Goal: Browse casually: Explore the website without a specific task or goal

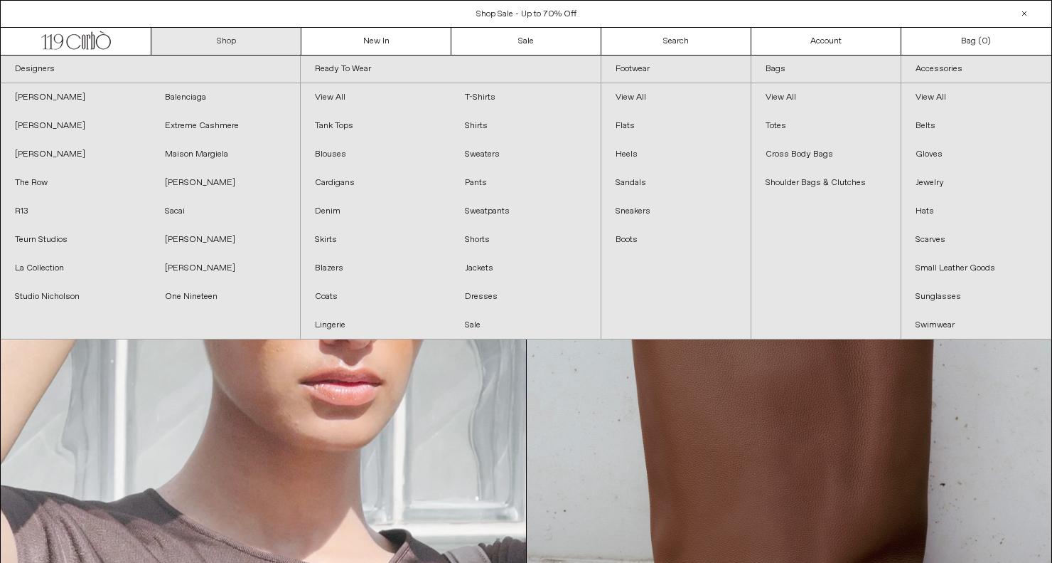
click at [255, 46] on div "Close dialog JOIN OUR MAILING LIST Subscribe to receive 10% off your first purc…" at bounding box center [526, 281] width 1052 height 563
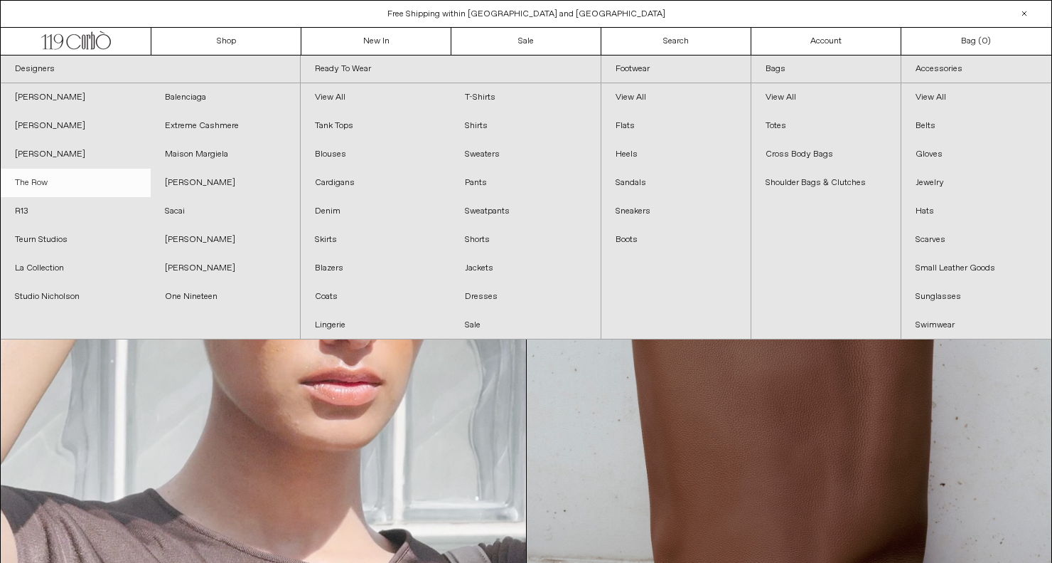
click at [38, 185] on link "The Row" at bounding box center [76, 183] width 150 height 28
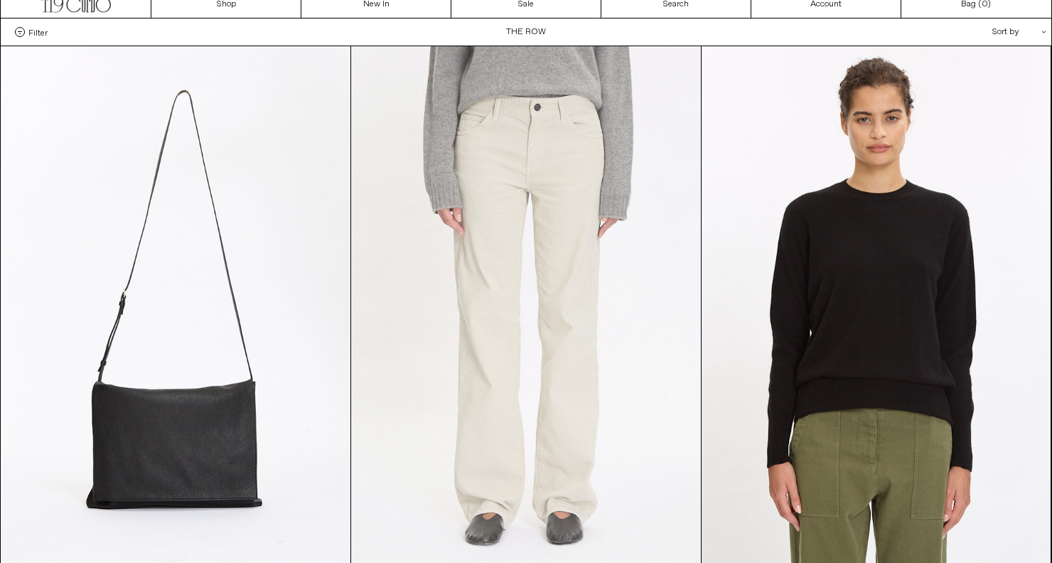
scroll to position [85, 0]
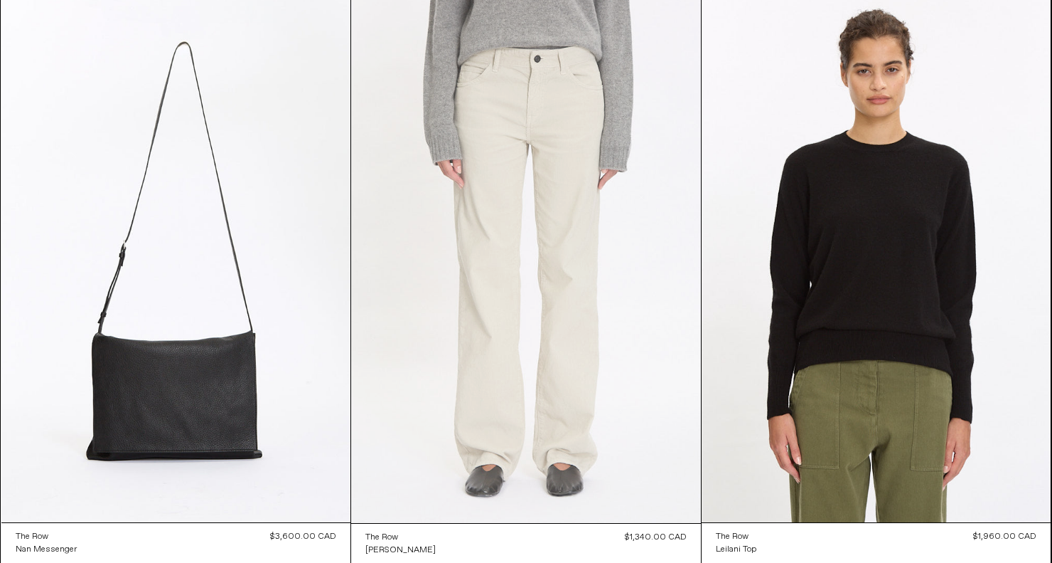
click at [583, 206] on at bounding box center [526, 260] width 350 height 525
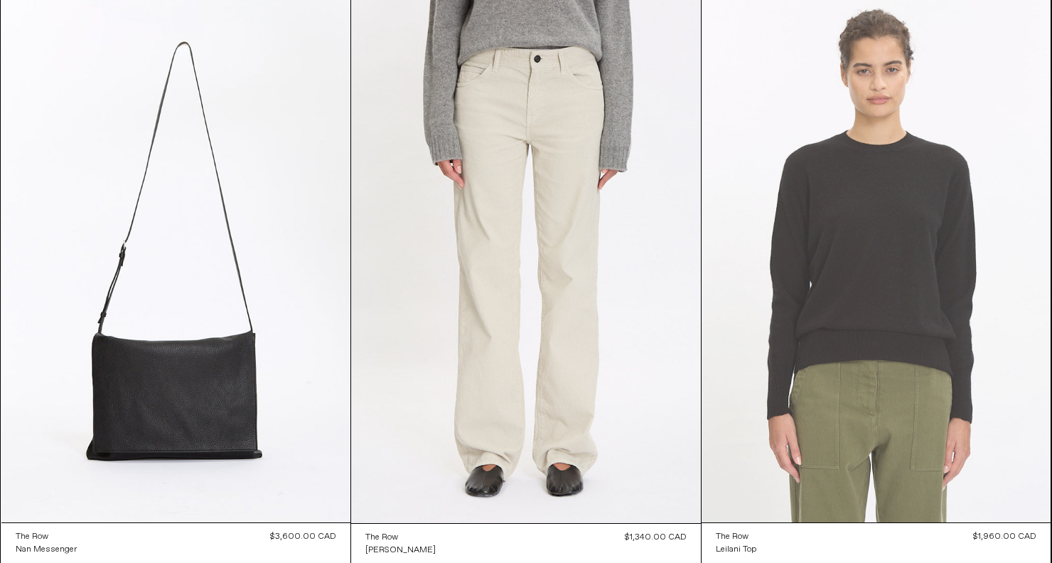
click at [891, 319] on at bounding box center [877, 260] width 350 height 524
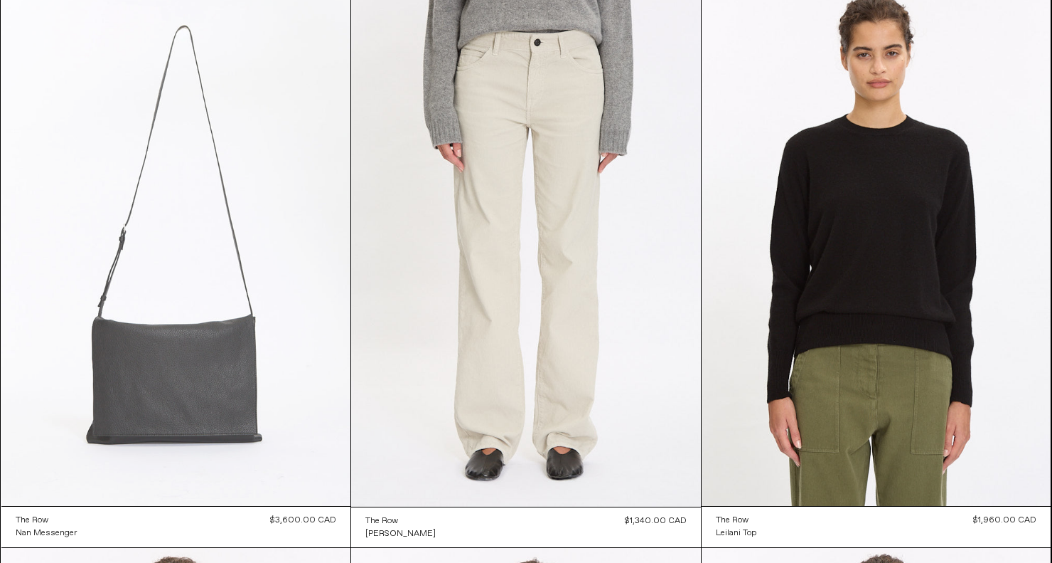
scroll to position [105, 0]
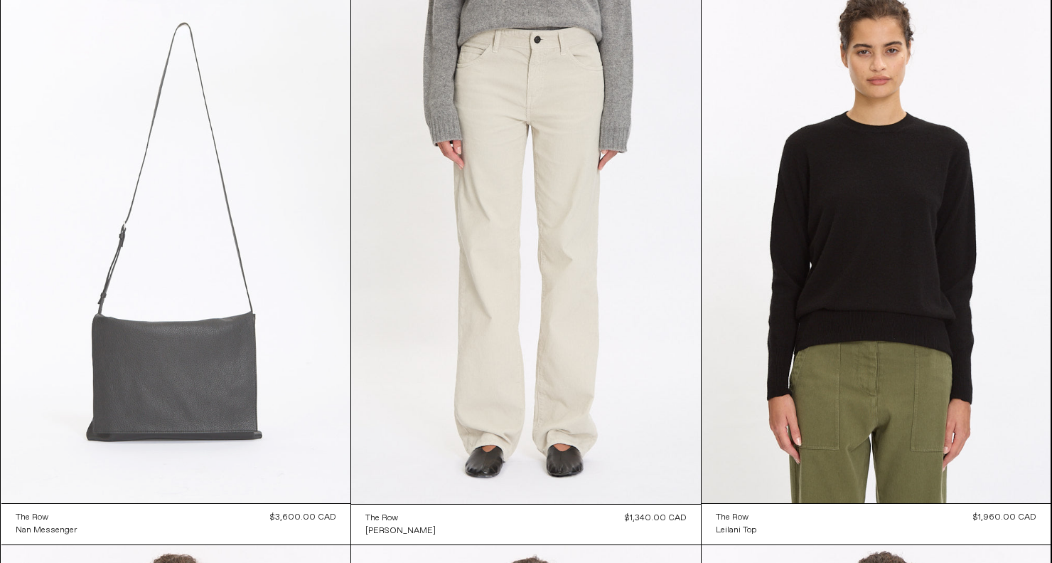
click at [174, 361] on at bounding box center [176, 241] width 350 height 524
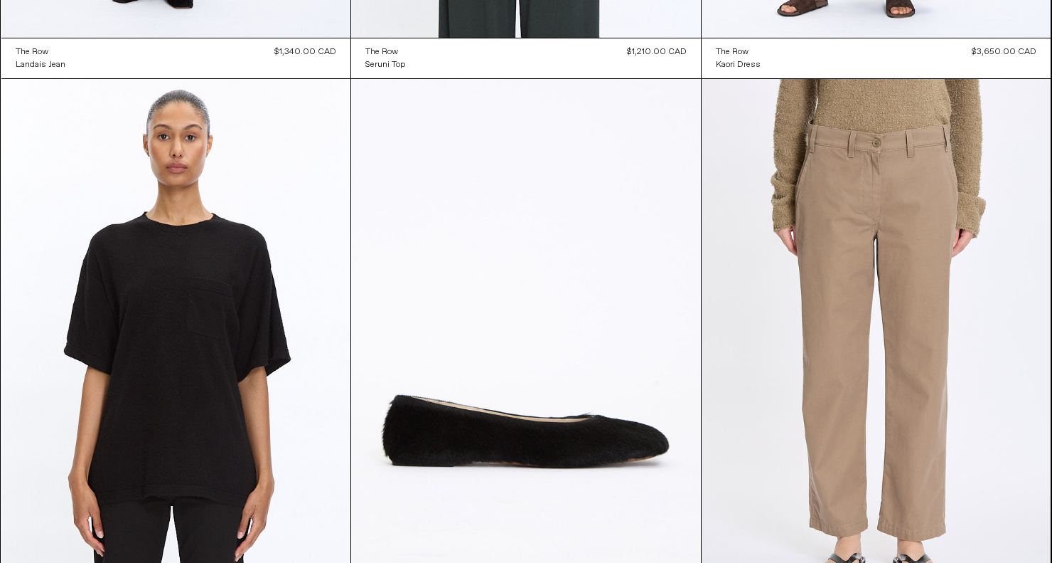
scroll to position [3409, 0]
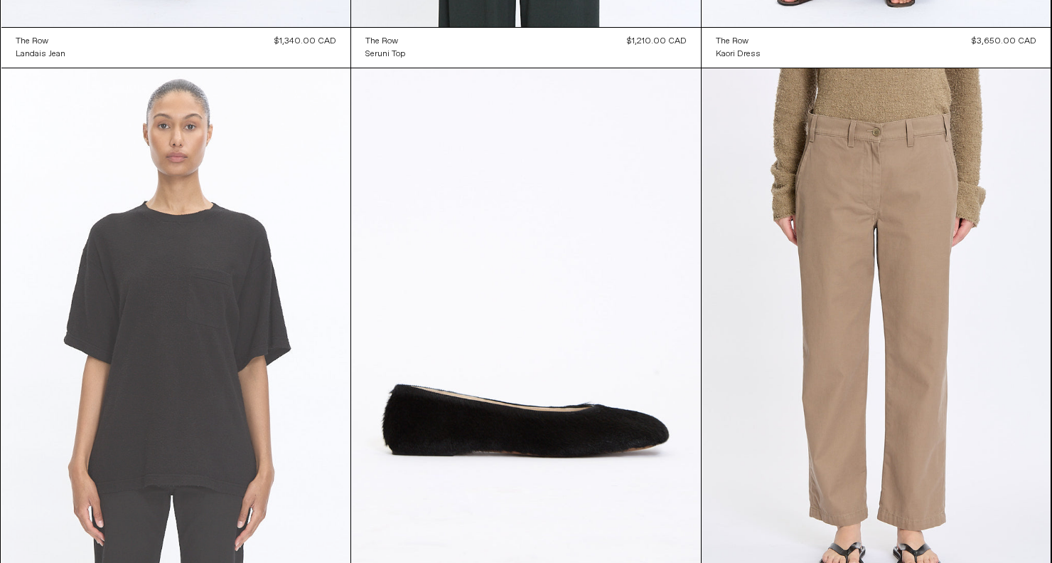
click at [201, 338] on at bounding box center [176, 330] width 350 height 524
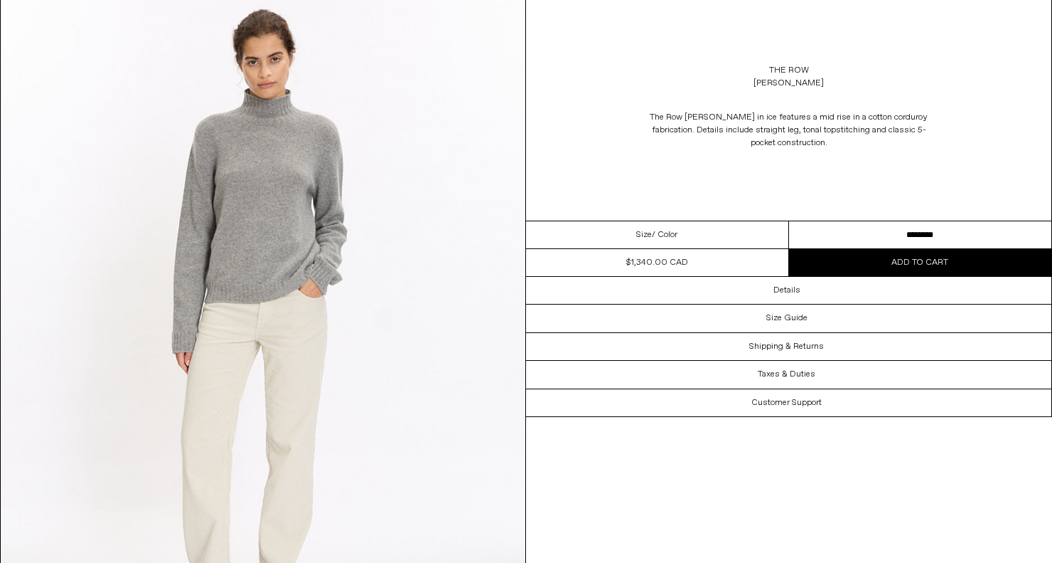
scroll to position [2052, 0]
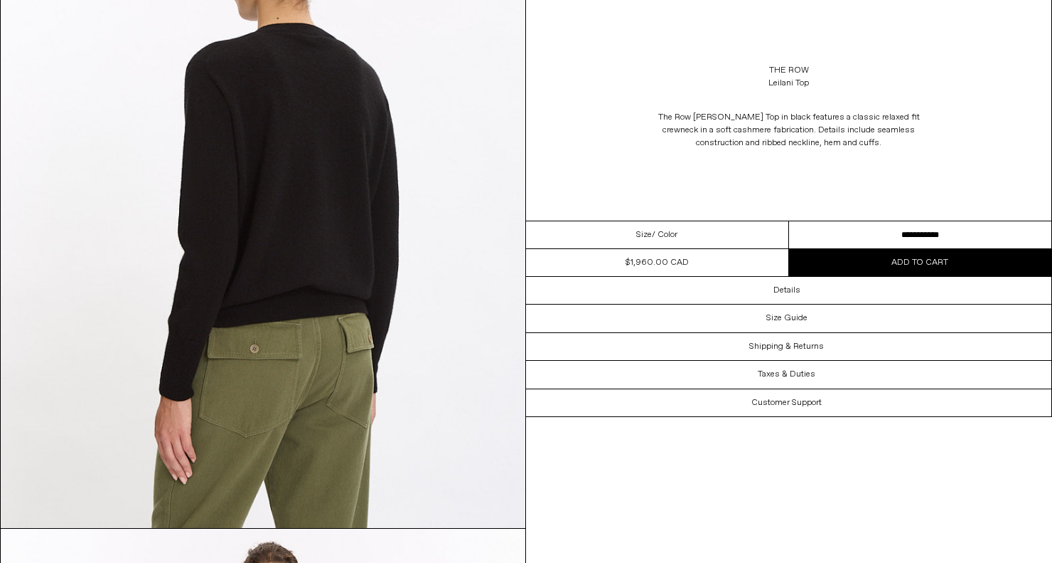
scroll to position [1496, 0]
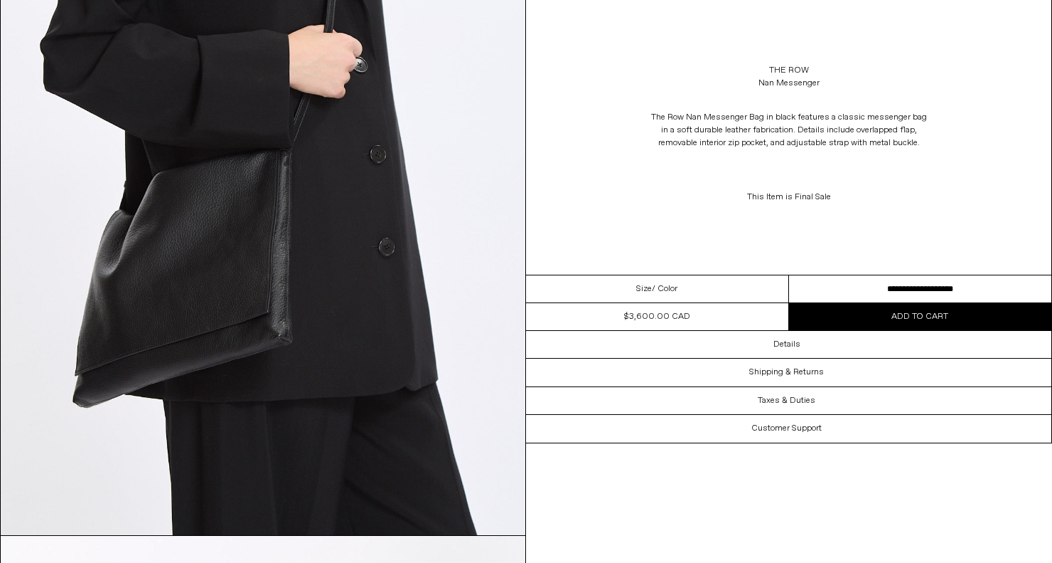
scroll to position [862, 0]
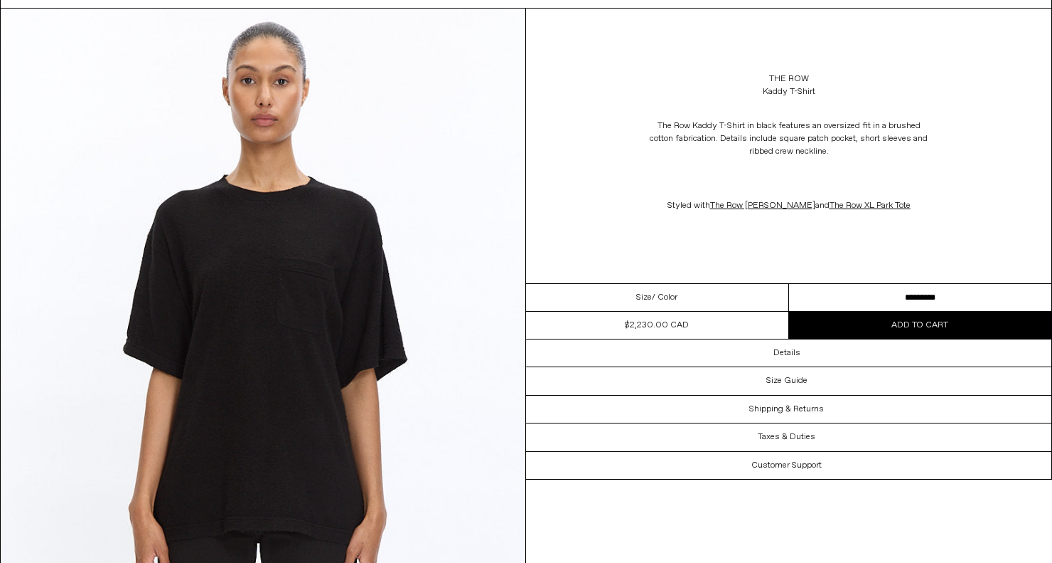
scroll to position [78, 0]
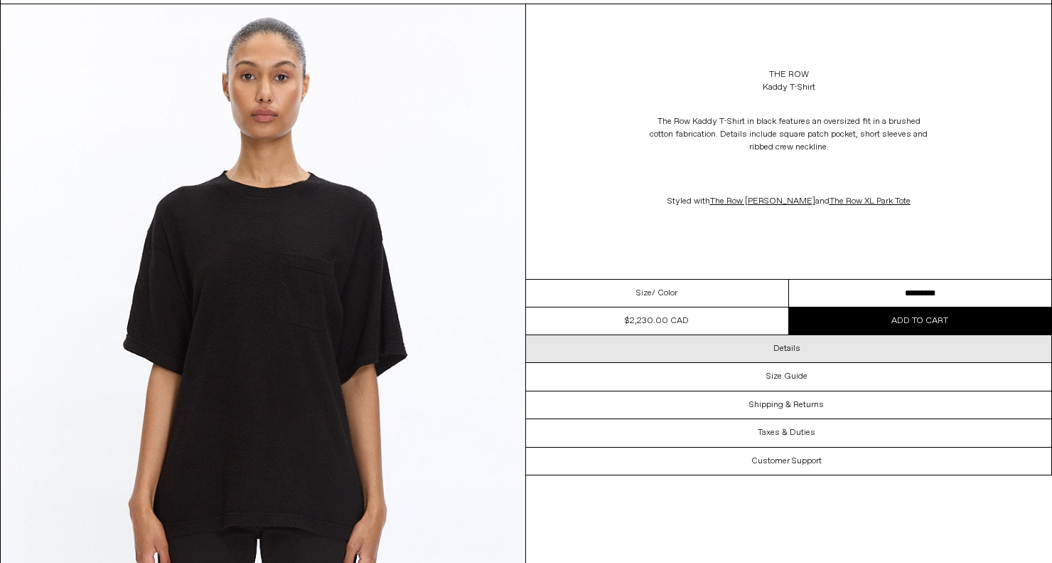
click at [587, 348] on div "Details" at bounding box center [789, 348] width 526 height 27
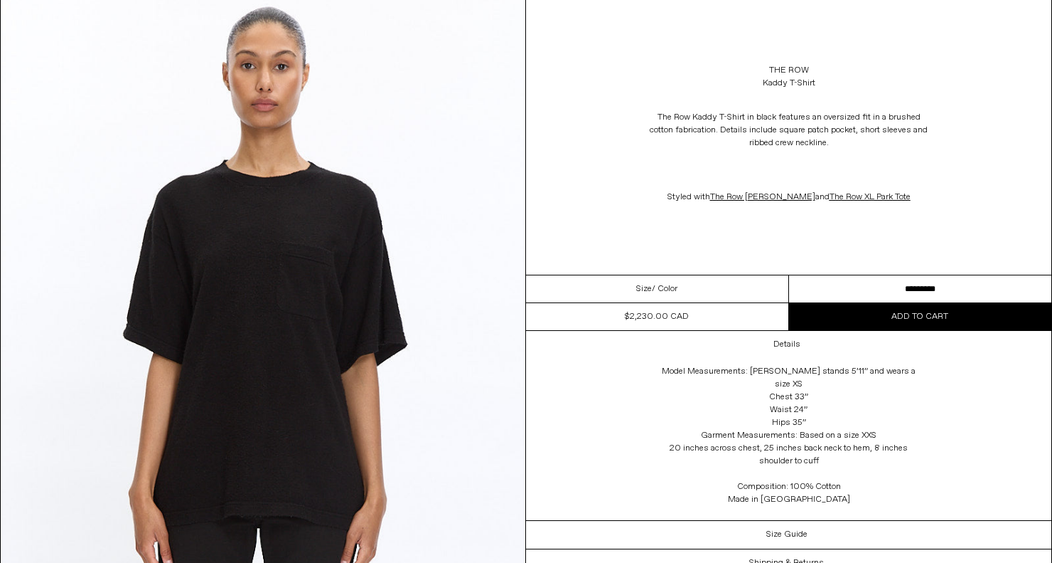
scroll to position [92, 0]
